Goal: Transaction & Acquisition: Purchase product/service

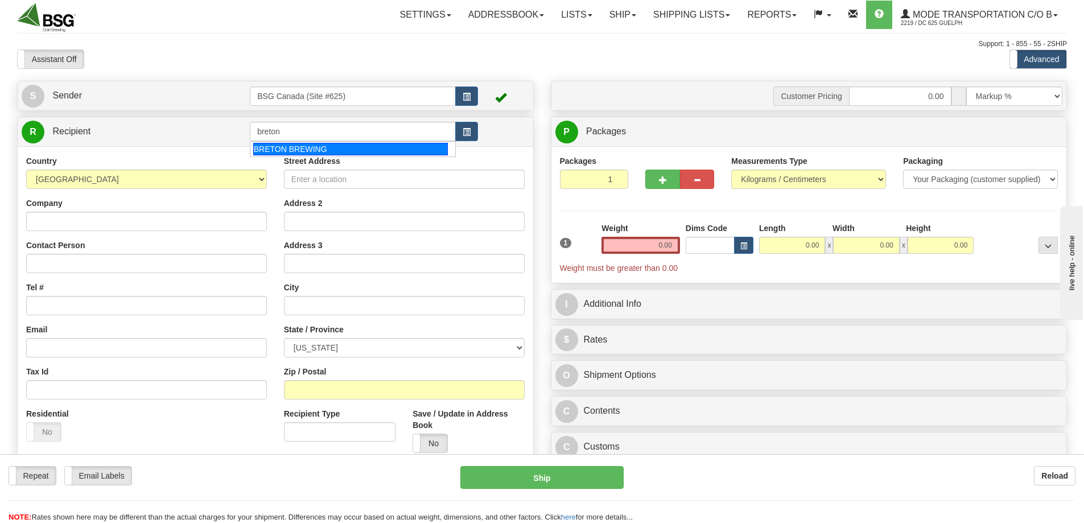
click at [341, 145] on div "BRETON BREWING" at bounding box center [350, 149] width 195 height 13
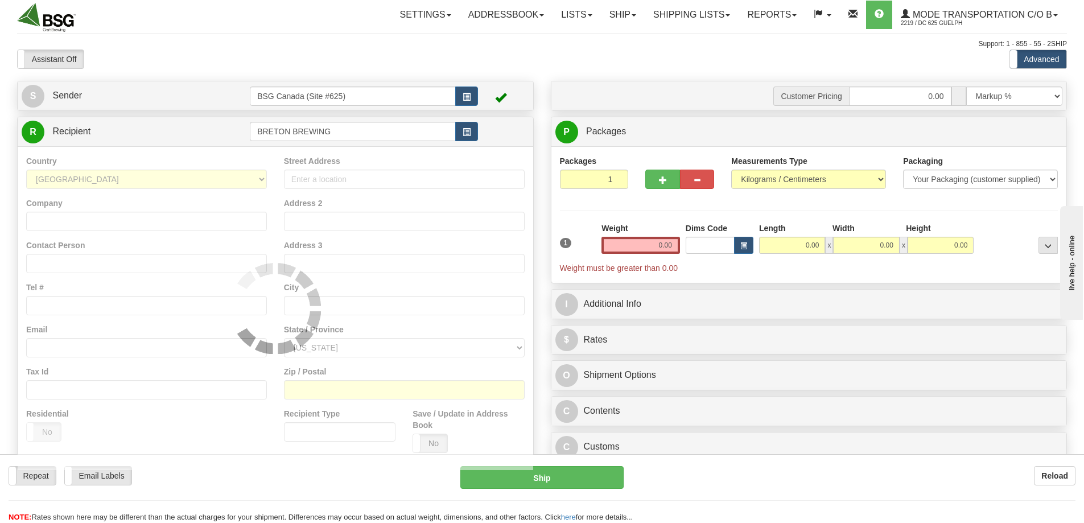
type input "BRETON BREWING"
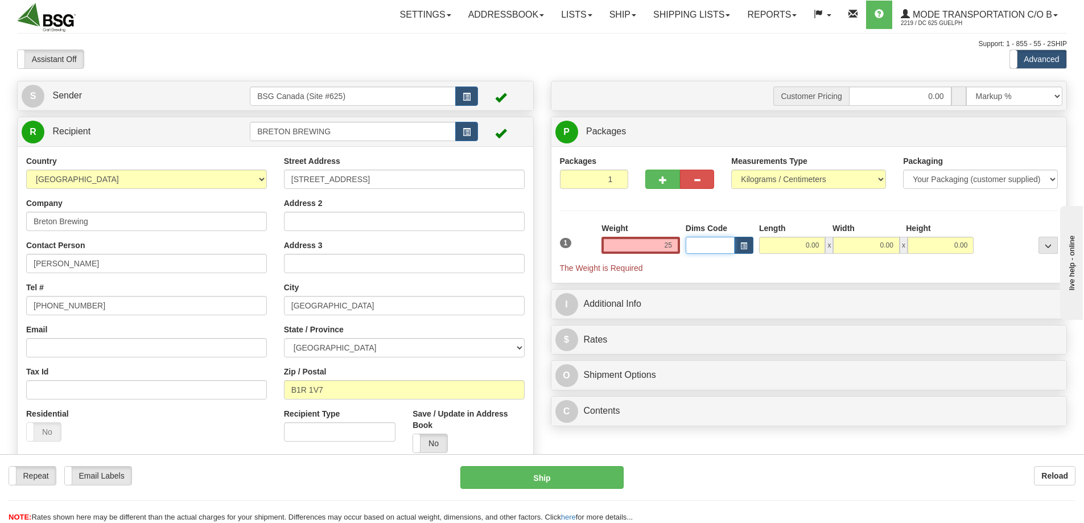
type input "25.00"
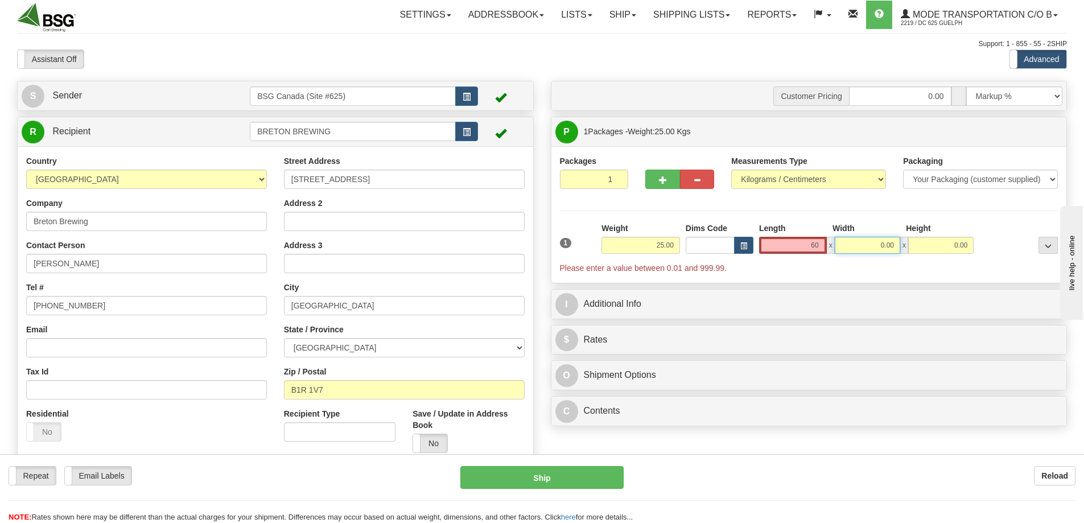
type input "60.00"
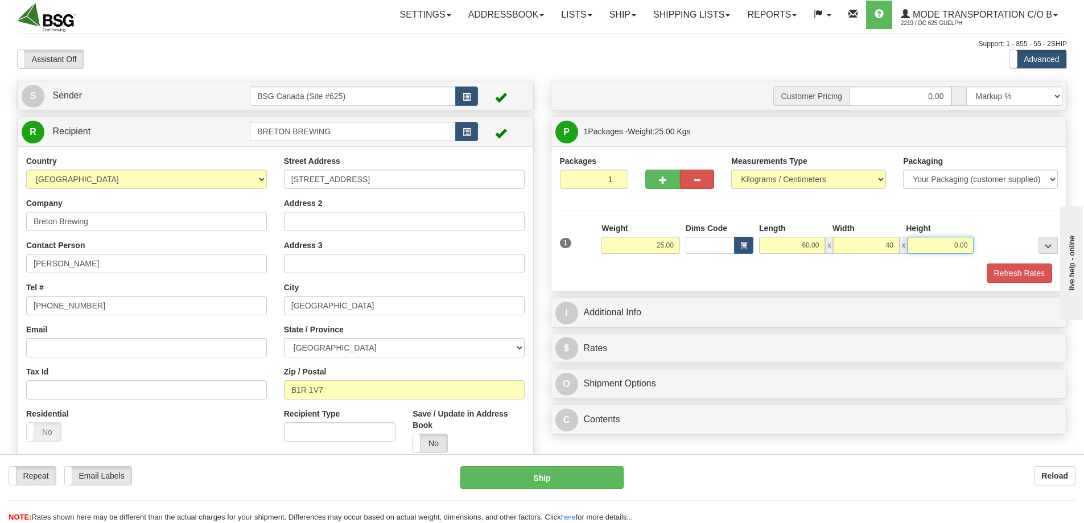
type input "40.00"
type input "60.00"
click at [788, 244] on input "60.00" at bounding box center [792, 245] width 66 height 17
type input "40.00"
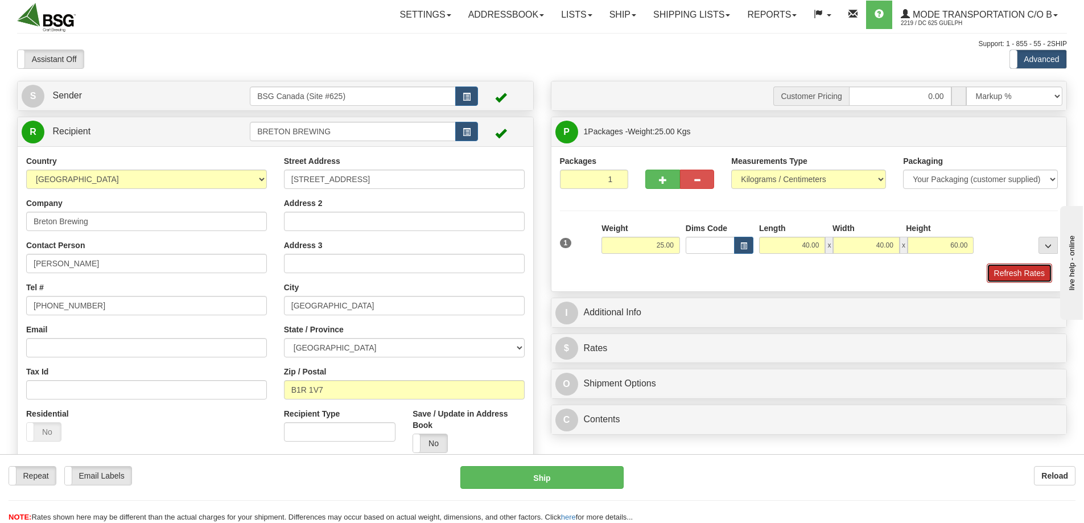
click at [1019, 275] on button "Refresh Rates" at bounding box center [1019, 272] width 65 height 19
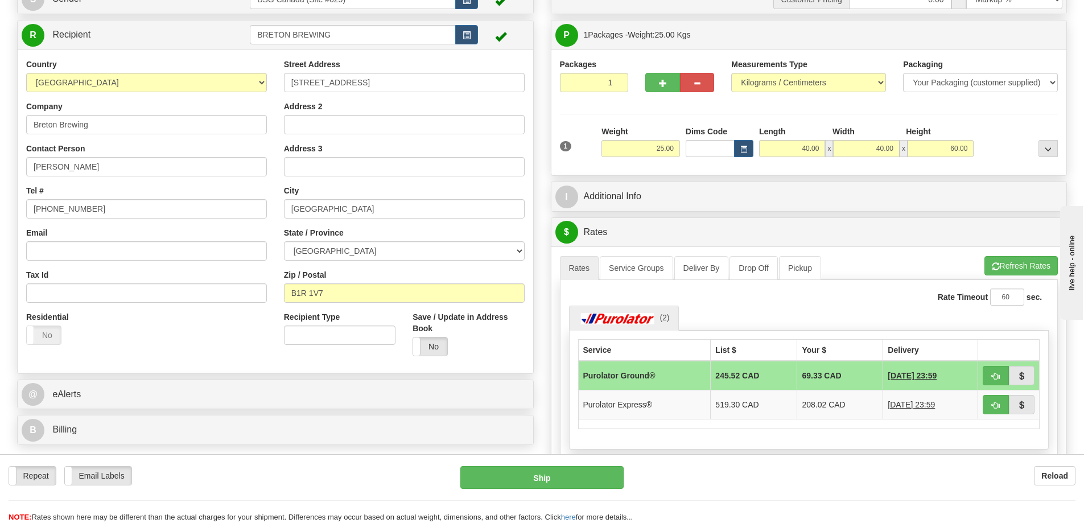
scroll to position [171, 0]
